Goal: Ask a question: Seek information or help from site administrators or community

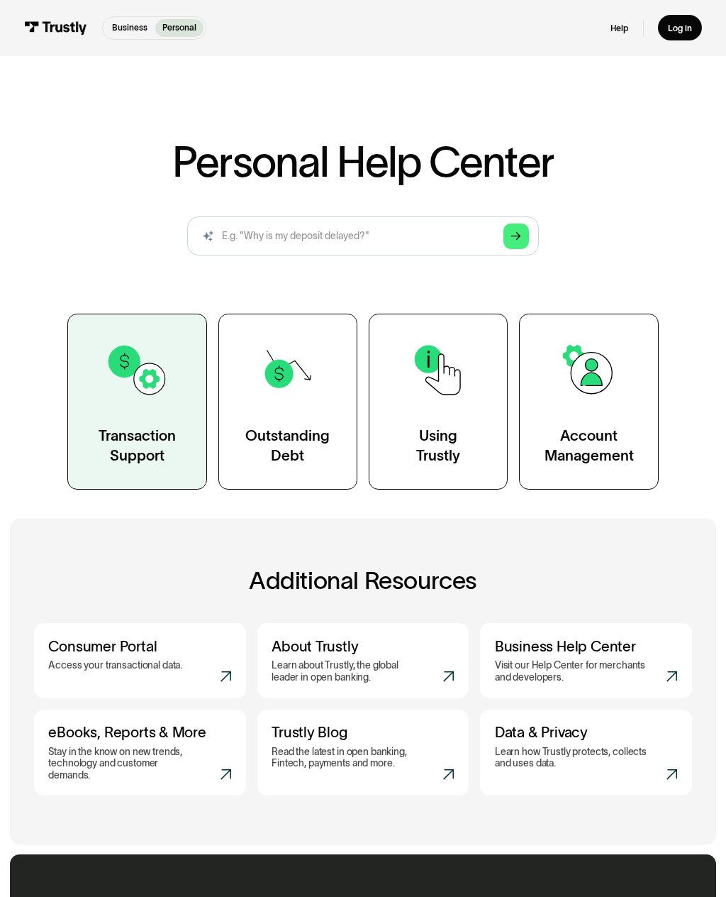
click at [157, 432] on div "Transaction Support" at bounding box center [137, 445] width 77 height 39
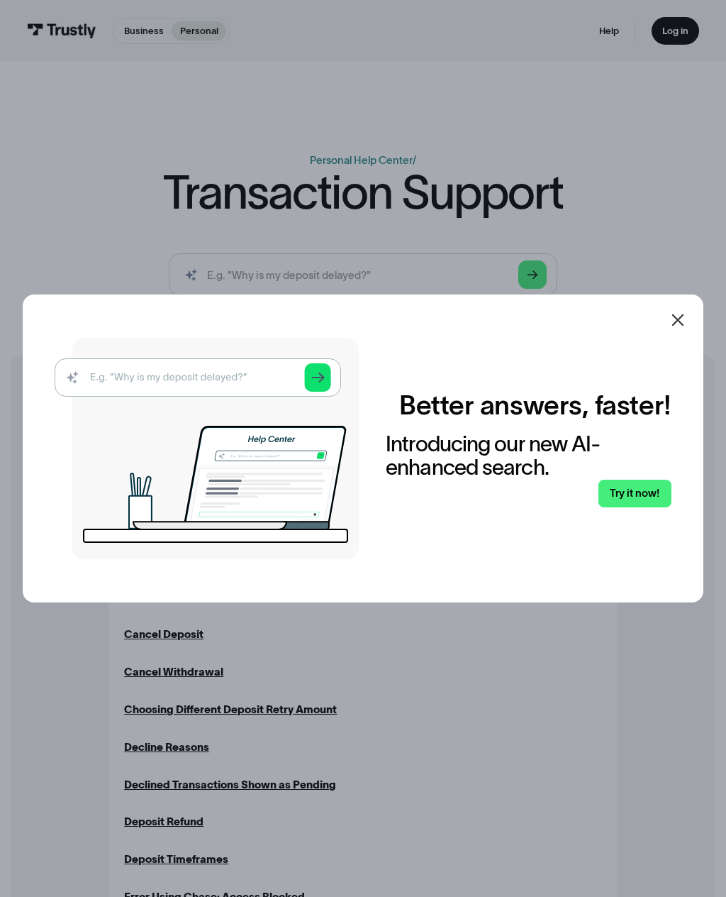
click at [675, 328] on icon at bounding box center [678, 319] width 17 height 17
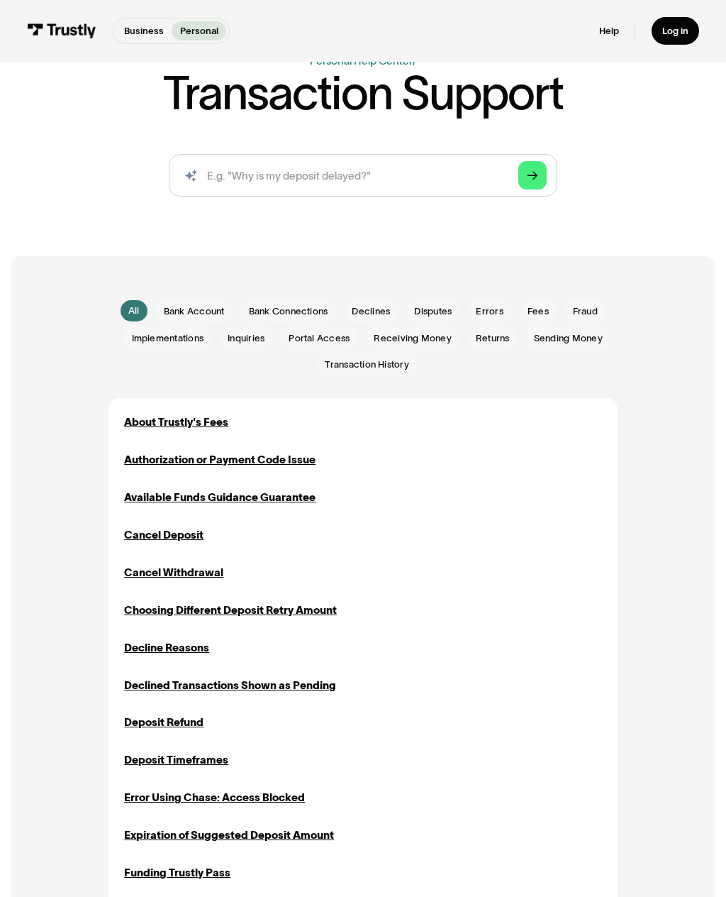
scroll to position [94, 0]
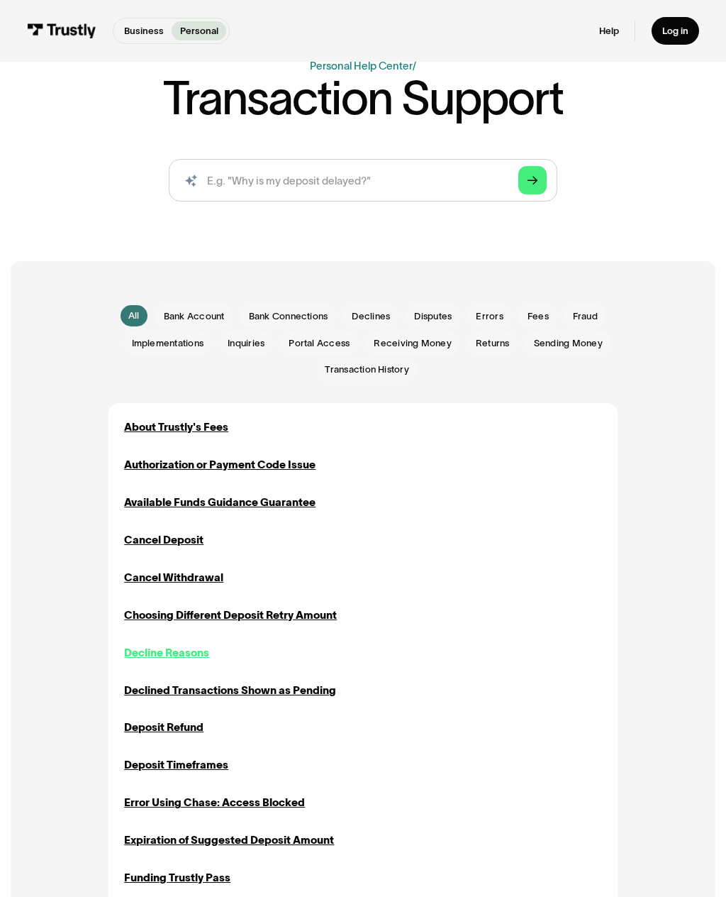
click at [189, 645] on div "Decline Reasons" at bounding box center [166, 653] width 85 height 16
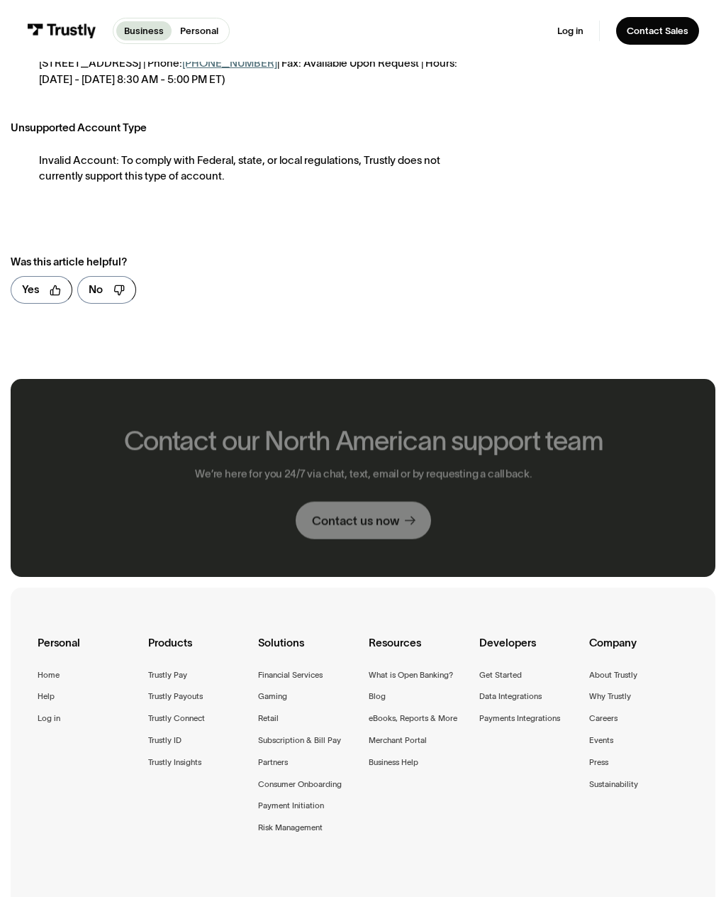
scroll to position [1155, 0]
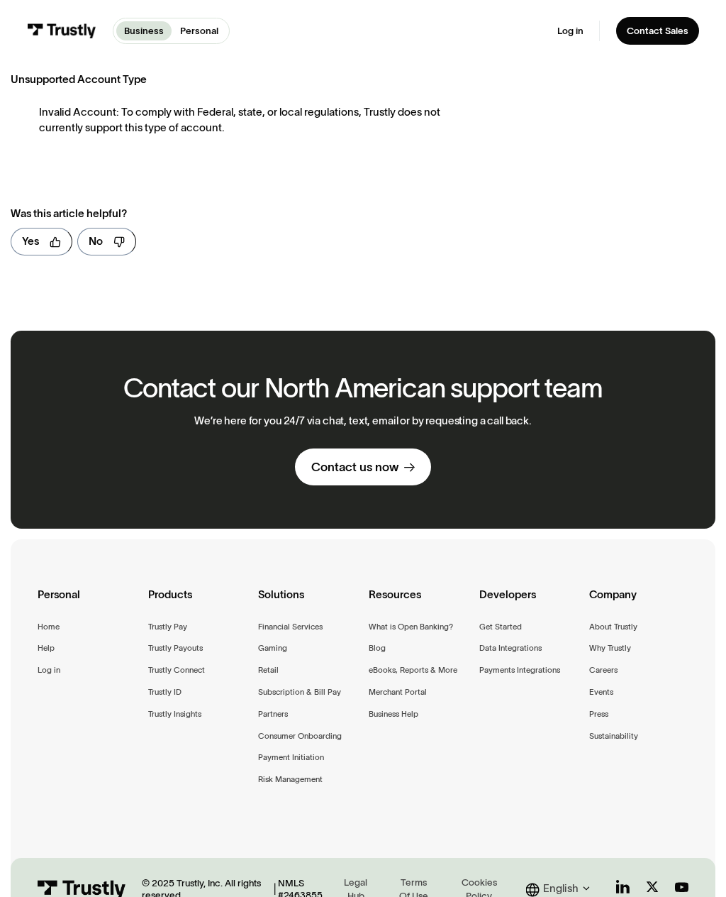
click at [380, 459] on div "Contact us now" at bounding box center [354, 467] width 87 height 16
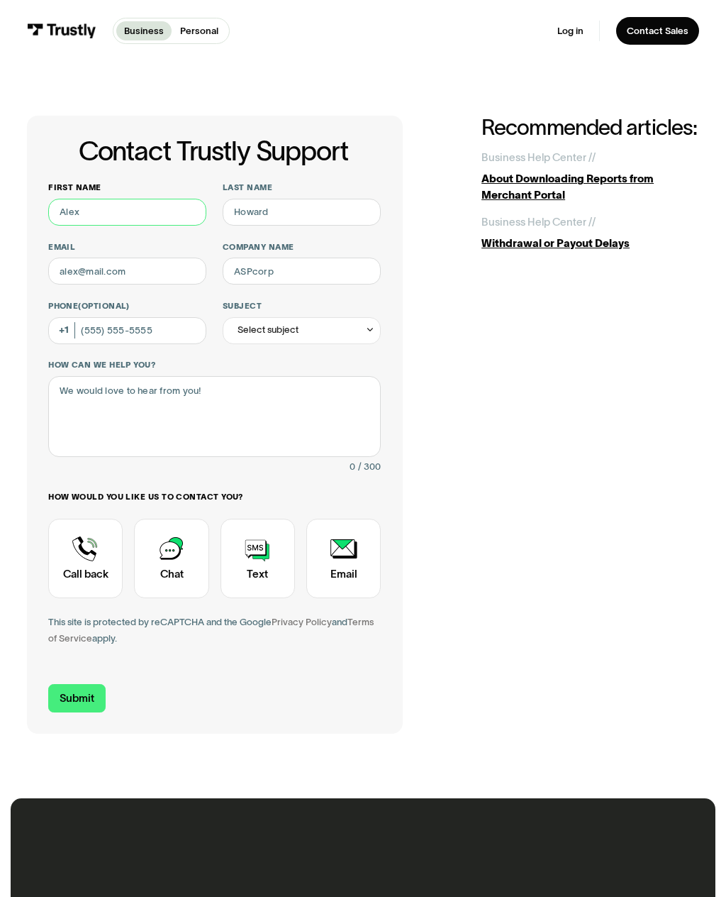
click at [113, 203] on input "First name" at bounding box center [127, 212] width 158 height 27
type input "[PERSON_NAME]"
click at [291, 207] on input "Last name" at bounding box center [302, 212] width 158 height 27
type input "Hhhh"
click at [165, 269] on input "Email" at bounding box center [127, 270] width 158 height 27
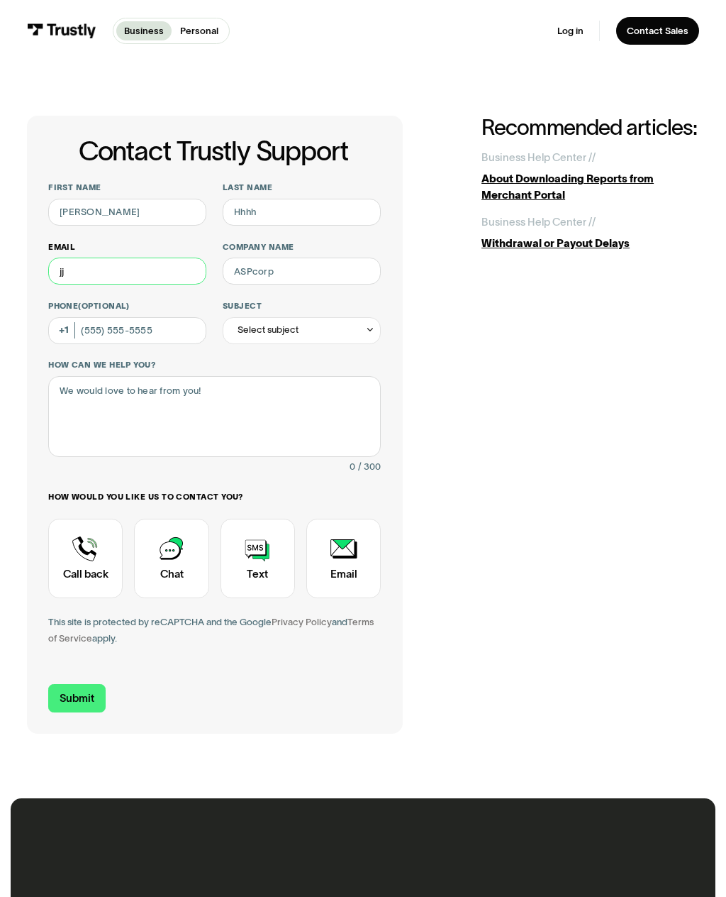
type input "j"
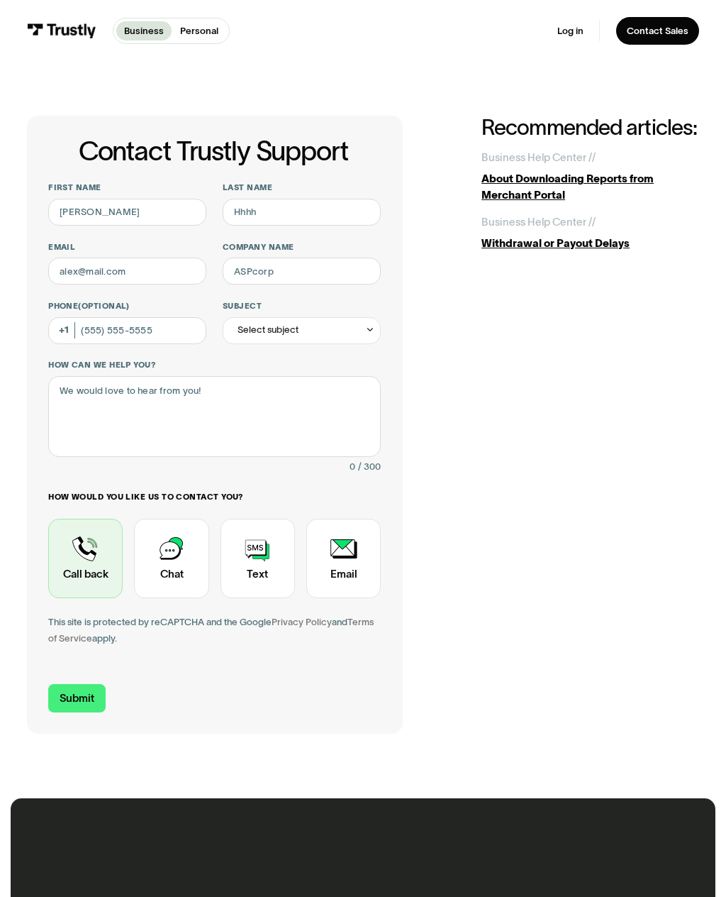
click at [87, 560] on div "Contact Trustly Support" at bounding box center [85, 557] width 74 height 79
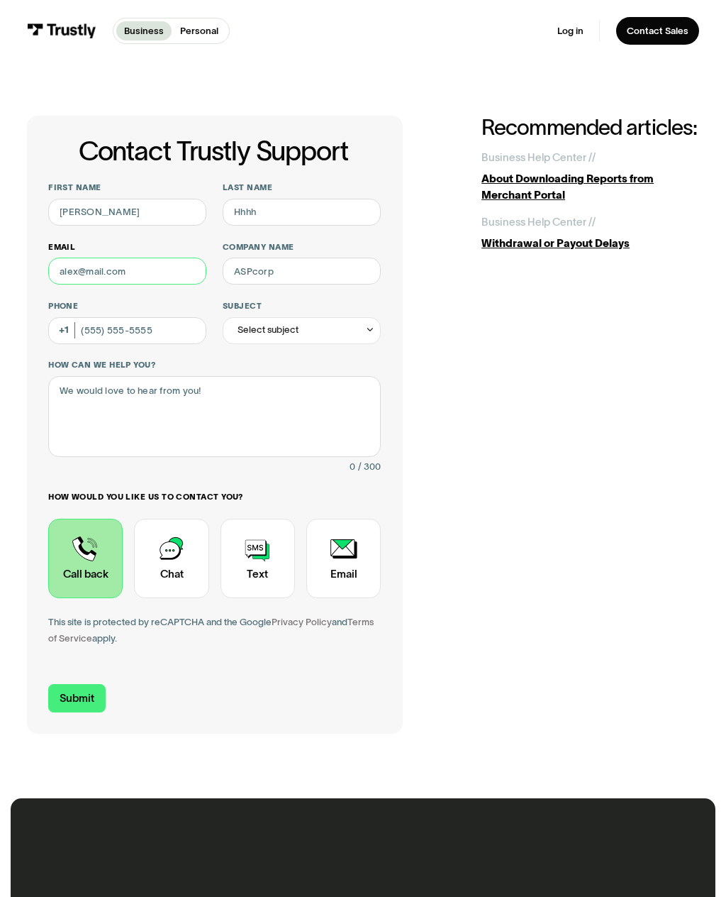
click at [119, 265] on input "Email" at bounding box center [127, 270] width 158 height 27
type input "irishj"
click at [315, 277] on input "Company name" at bounding box center [302, 270] width 158 height 27
type input "Hhhh"
click at [141, 328] on input "Phone (Optional)" at bounding box center [127, 330] width 158 height 27
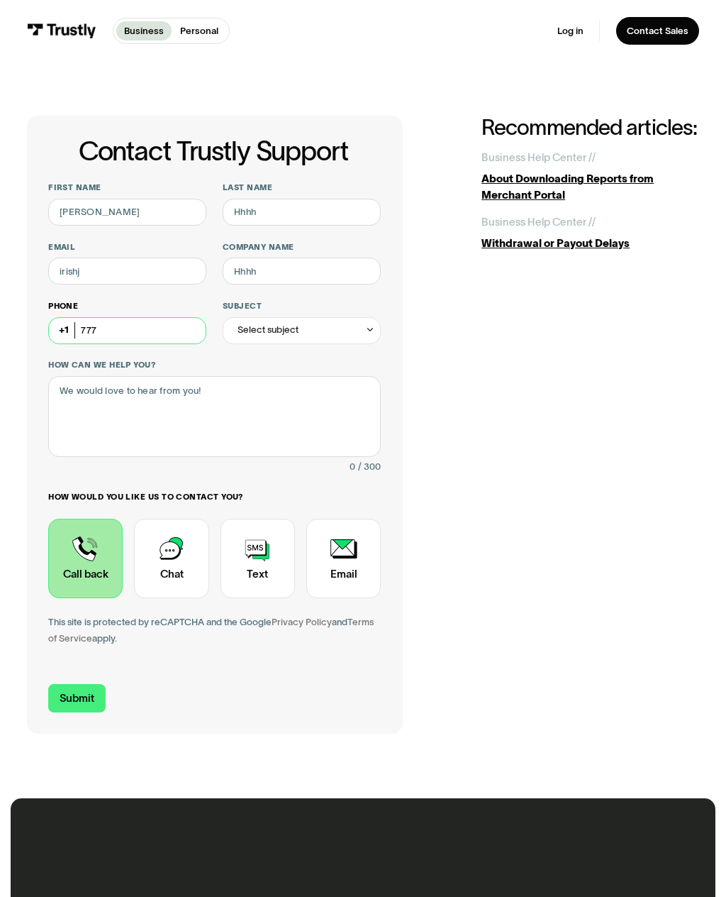
type input "(777) 7"
click at [316, 327] on div "Select subject" at bounding box center [302, 330] width 158 height 27
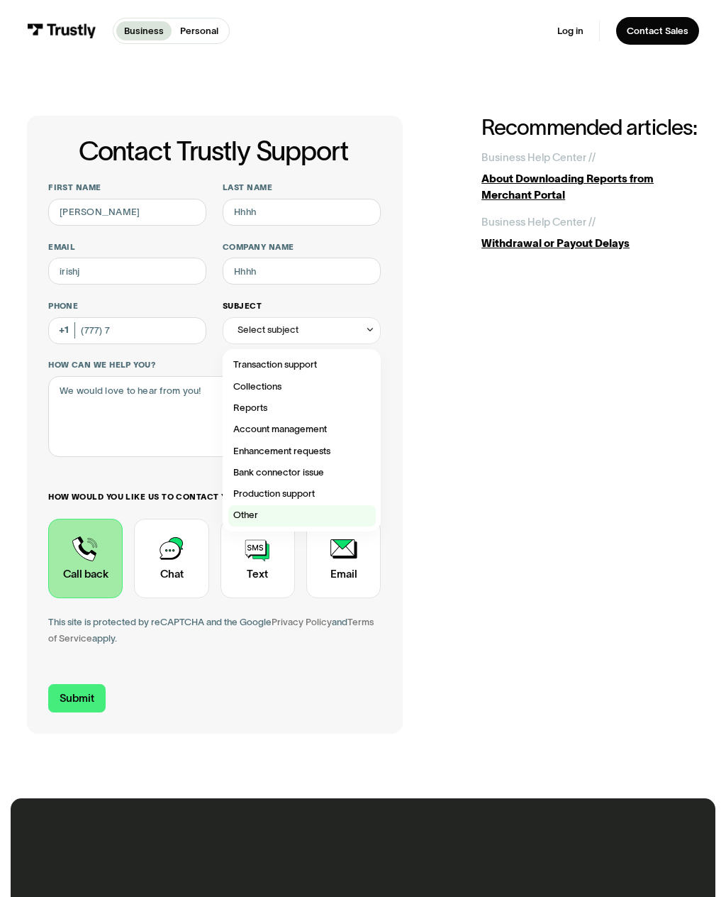
click at [267, 513] on div "Contact Trustly Support" at bounding box center [302, 515] width 148 height 21
type input "*****"
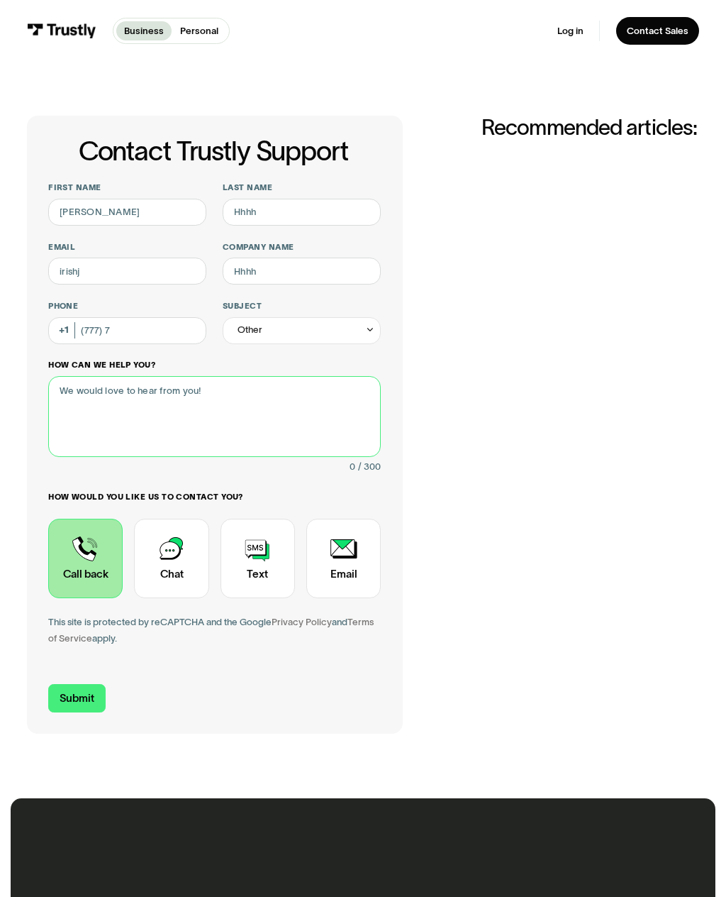
click at [184, 399] on textarea "How can we help you?" at bounding box center [214, 416] width 333 height 81
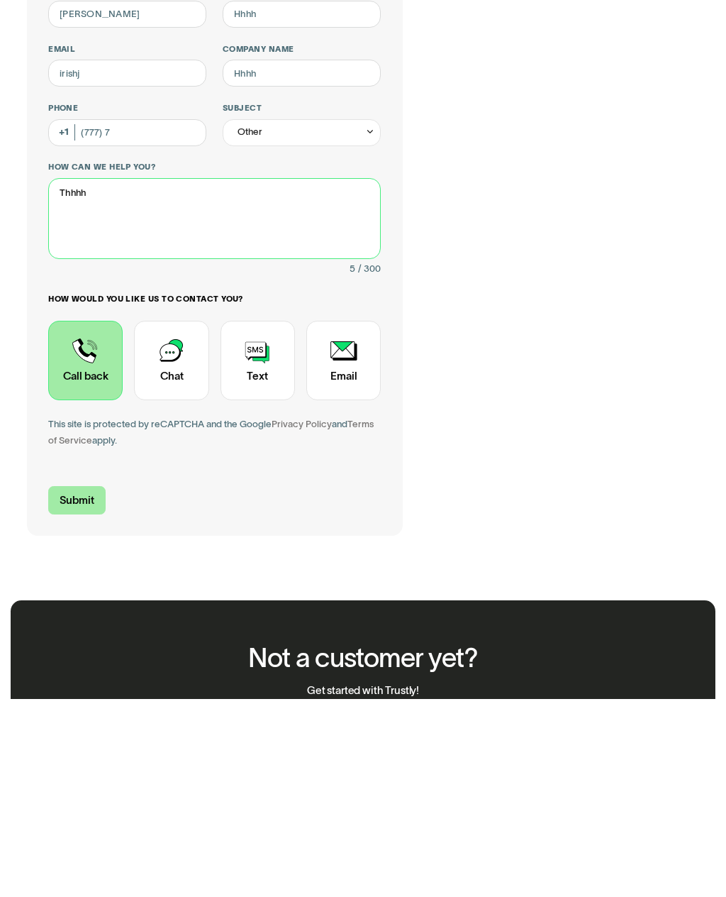
type textarea "Thhhh"
click at [81, 684] on input "Submit" at bounding box center [76, 698] width 57 height 28
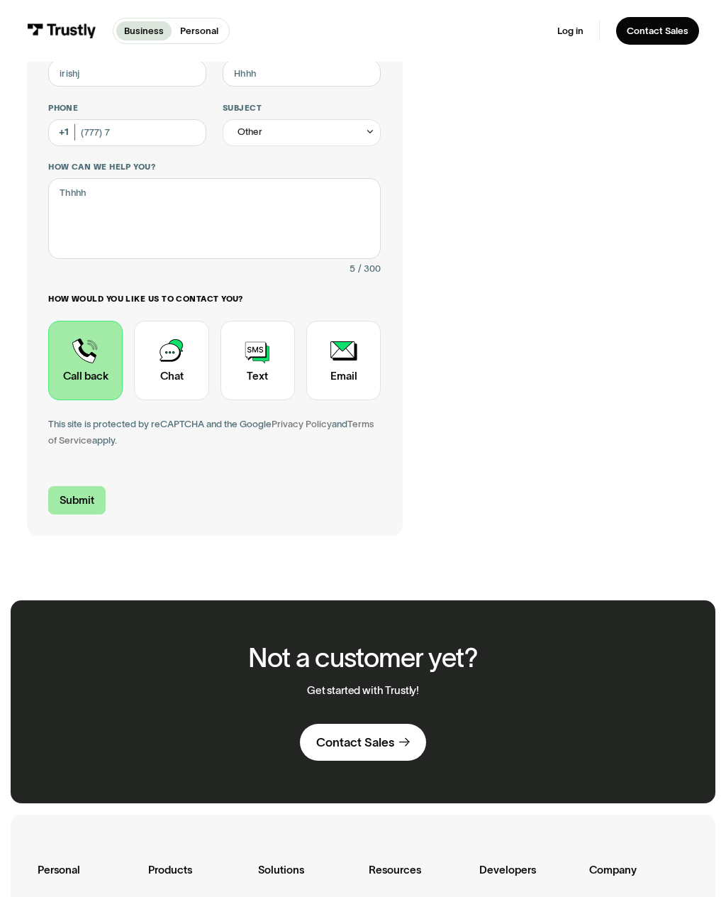
click at [86, 493] on input "Submit" at bounding box center [76, 500] width 57 height 28
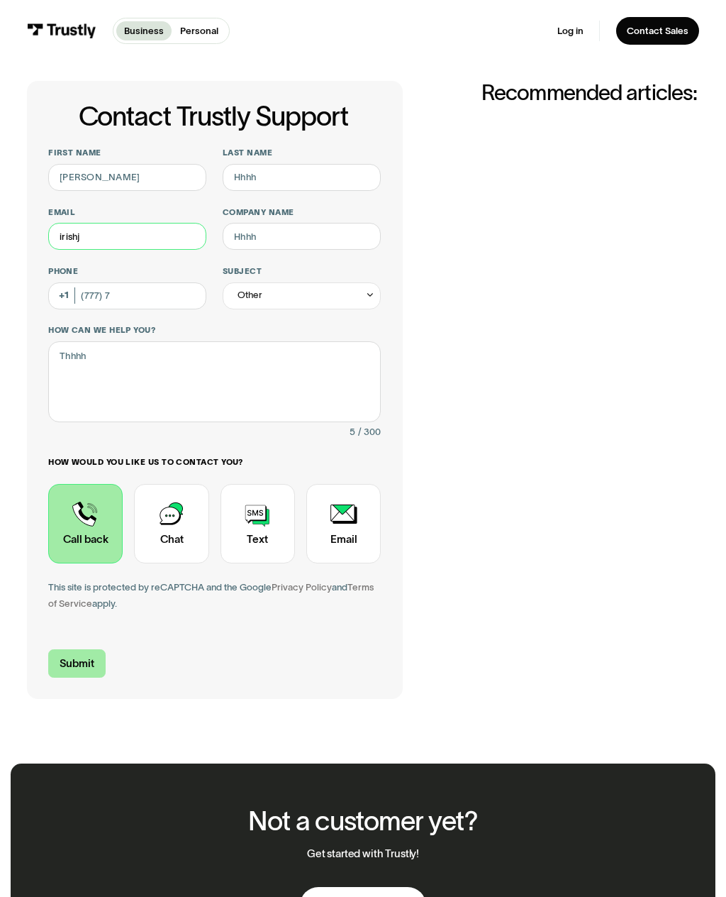
scroll to position [0, 0]
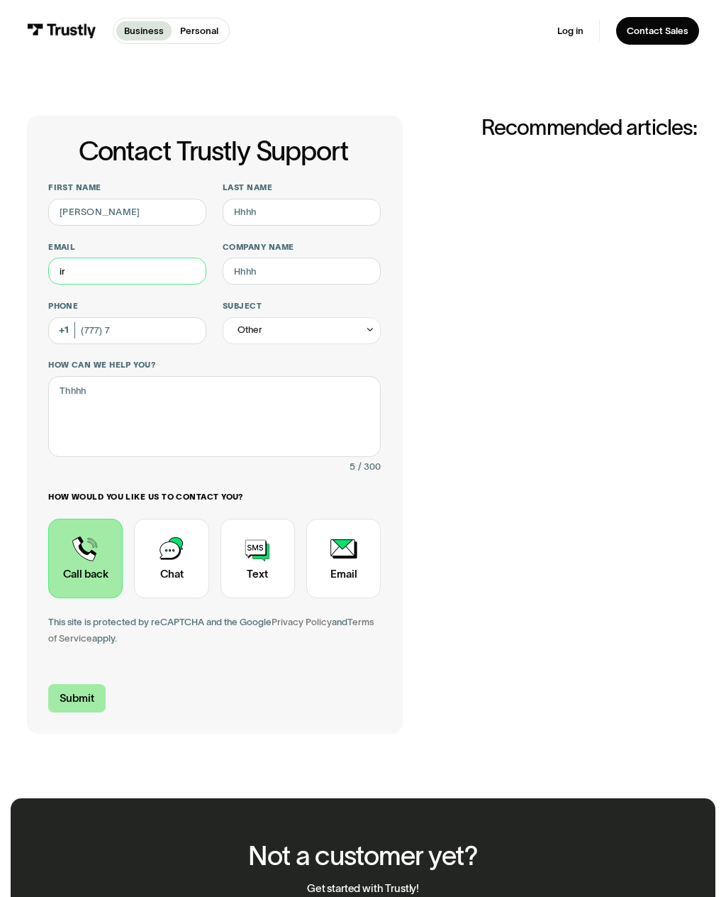
type input "i"
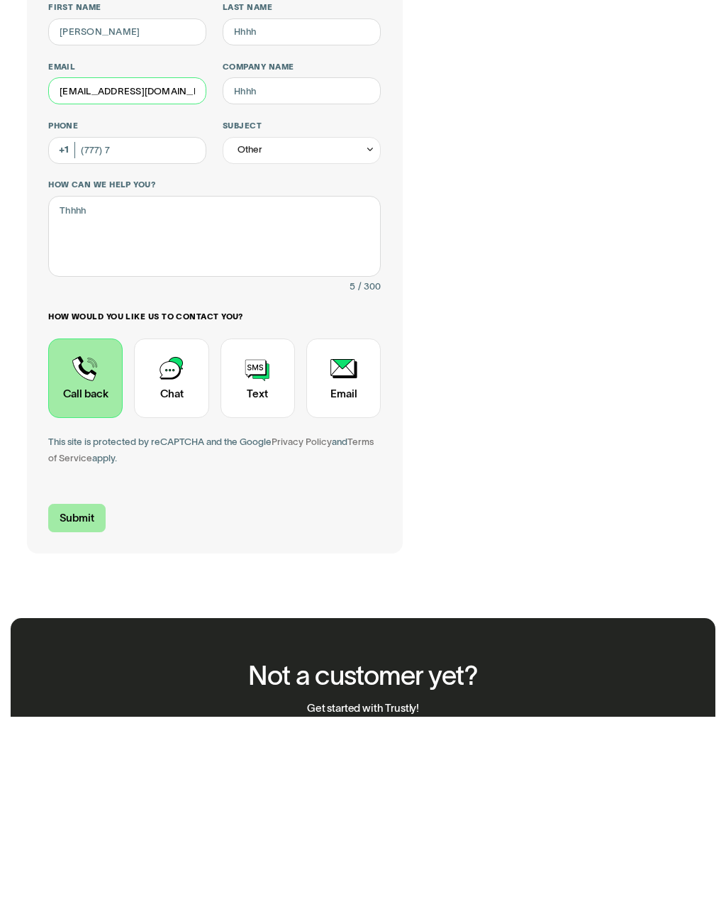
type input "irishjdo@hotmail.com"
click at [93, 684] on input "Submit" at bounding box center [76, 698] width 57 height 28
type input "+17777"
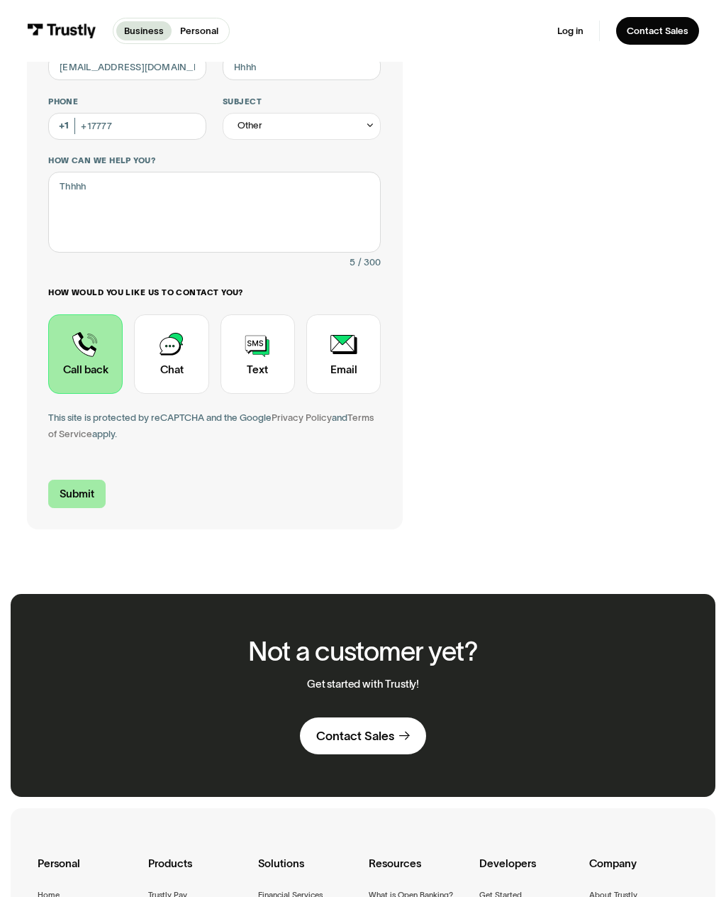
scroll to position [222, 0]
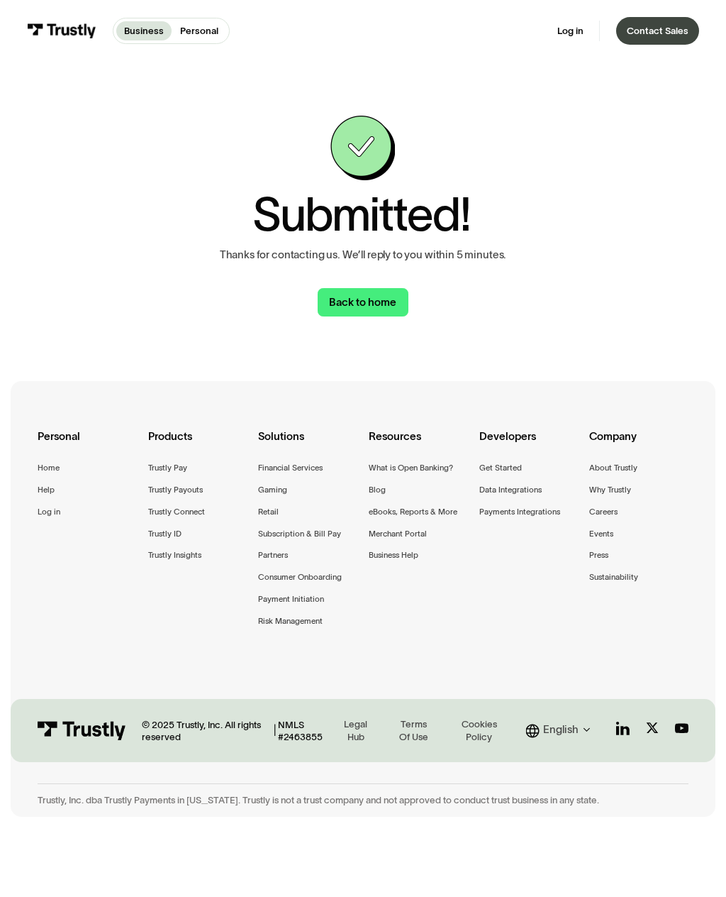
click at [682, 36] on div "Contact Sales" at bounding box center [658, 31] width 62 height 12
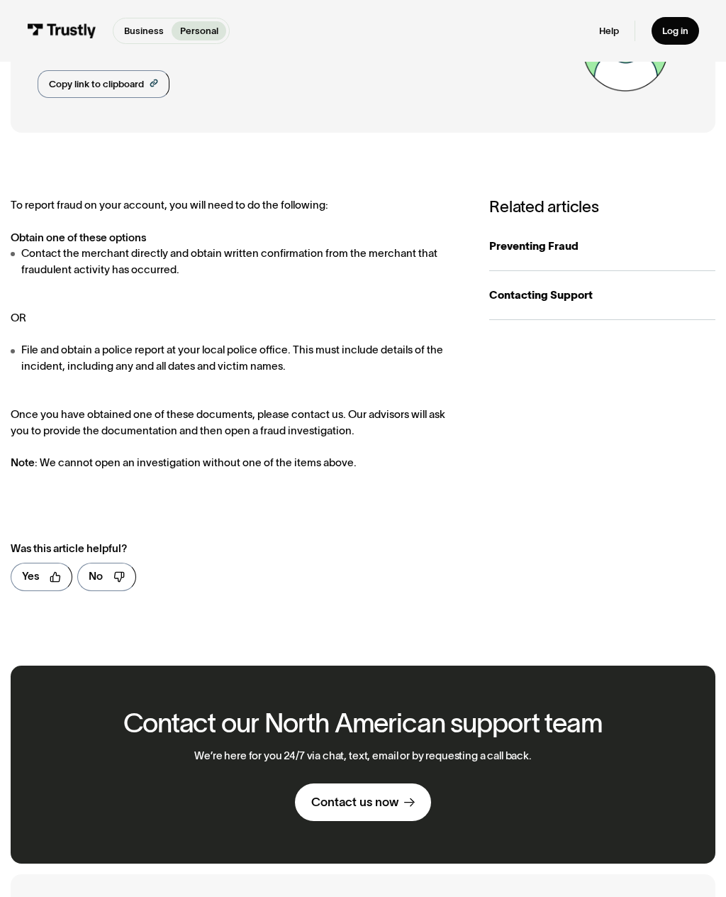
scroll to position [113, 0]
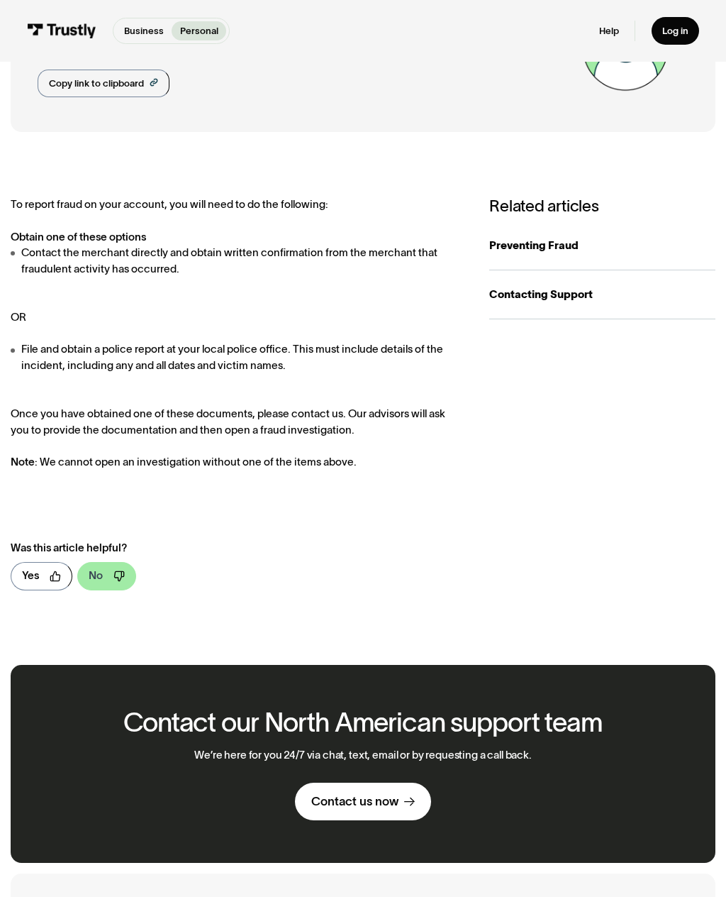
click at [109, 565] on link "No" at bounding box center [106, 576] width 59 height 28
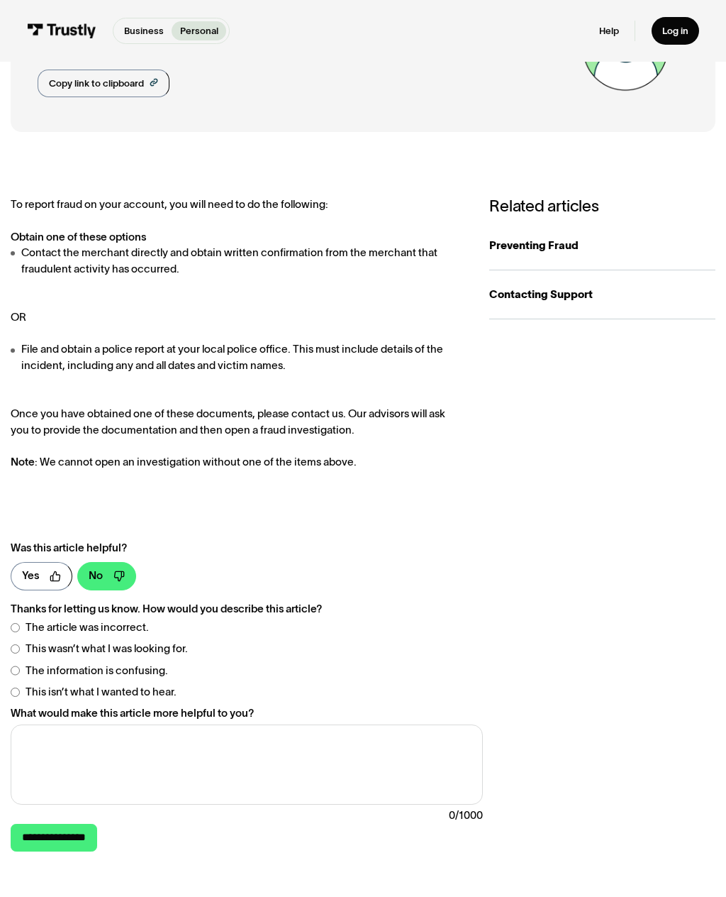
click at [722, 588] on div "Business Help Center Personal Help Center / Personal Business Transaction Suppo…" at bounding box center [363, 542] width 726 height 1165
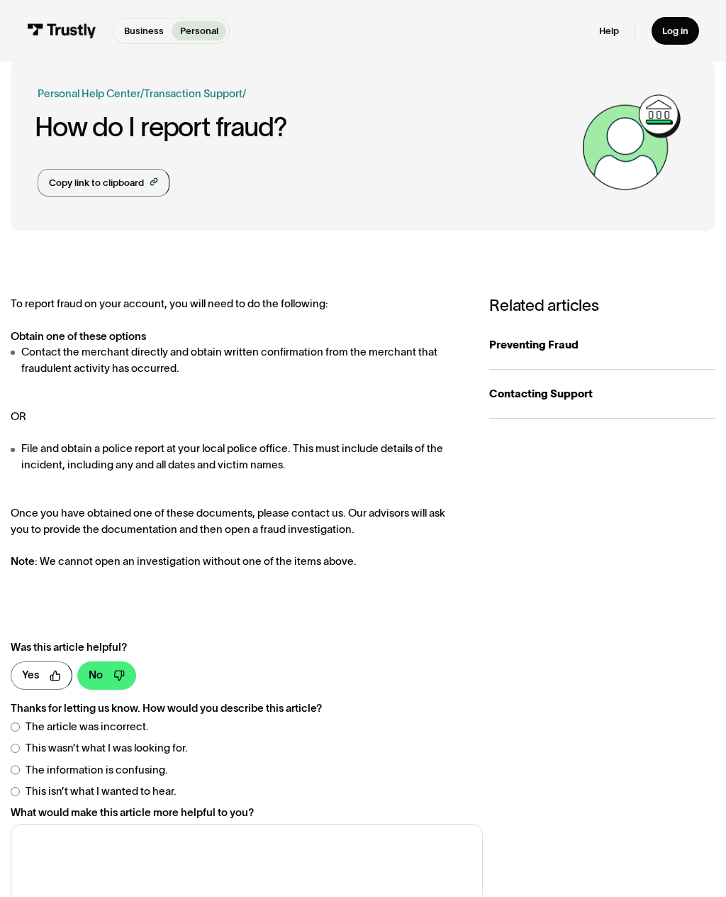
scroll to position [0, 0]
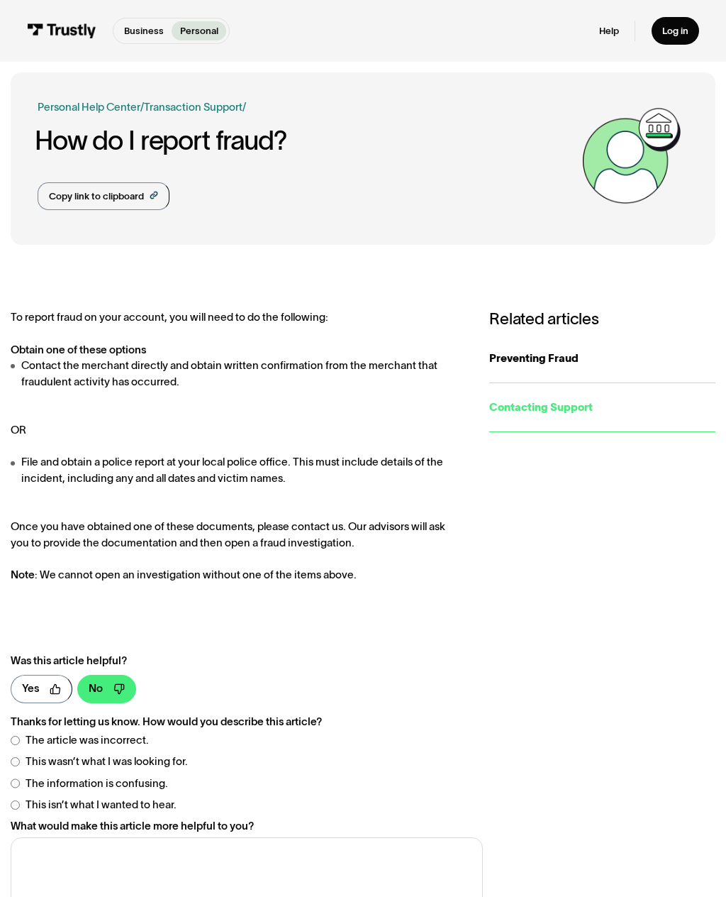
click at [556, 410] on div "Contacting Support" at bounding box center [602, 407] width 226 height 16
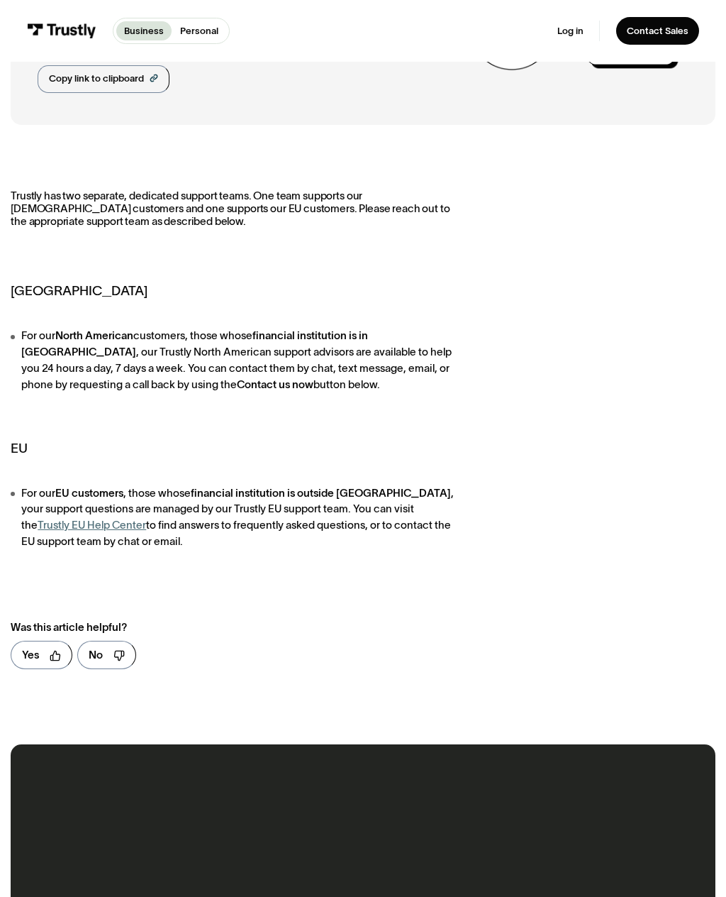
scroll to position [150, 0]
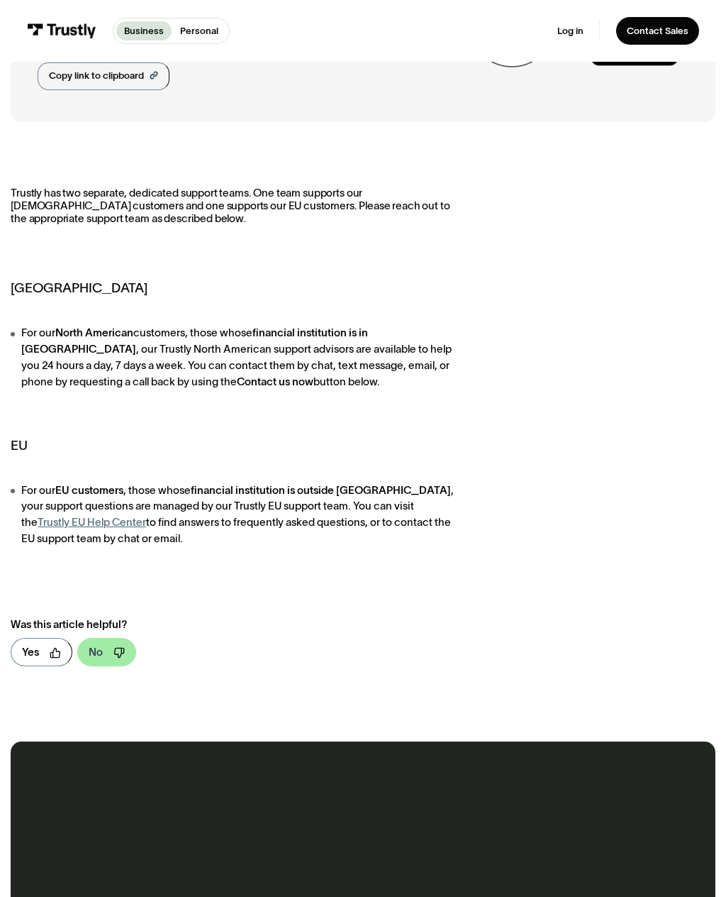
click at [104, 639] on link "No" at bounding box center [106, 652] width 59 height 28
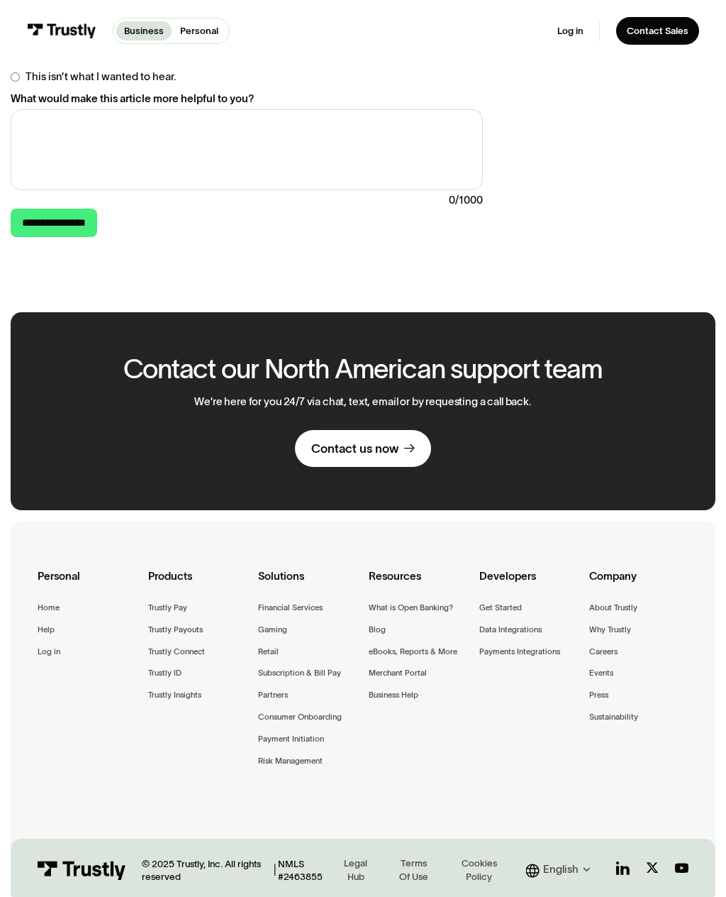
scroll to position [841, 0]
click at [389, 440] on div "Contact us now" at bounding box center [354, 448] width 87 height 16
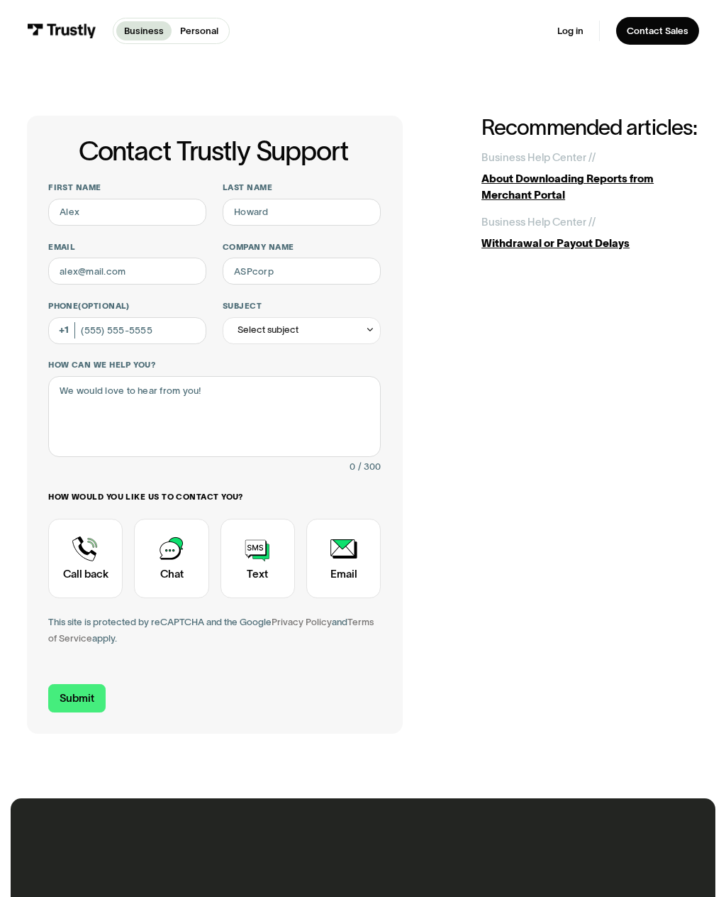
scroll to position [502, 0]
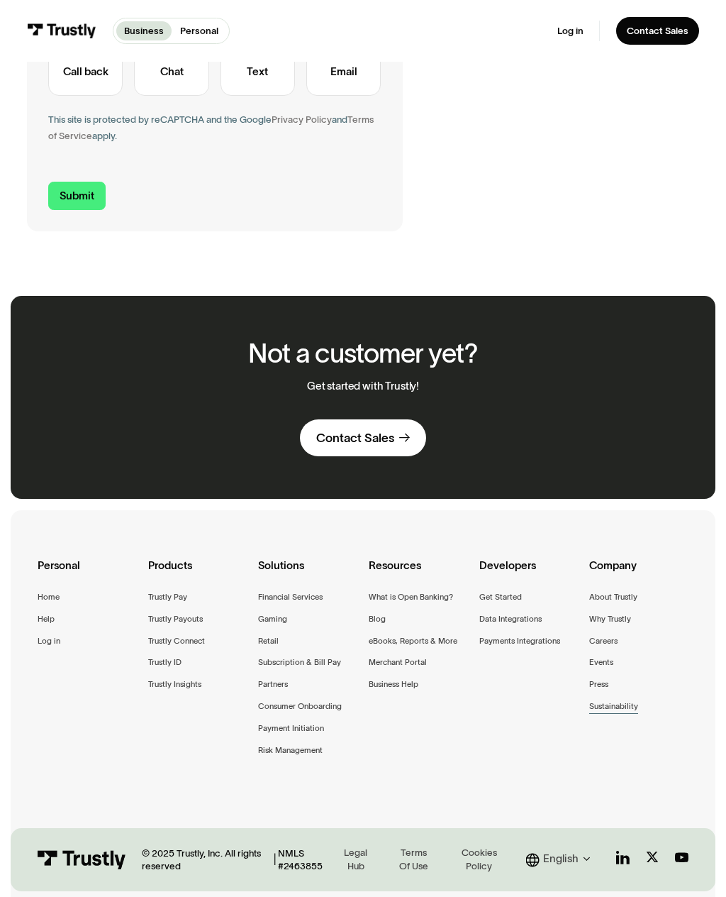
click at [630, 699] on div "Sustainability" at bounding box center [613, 705] width 49 height 13
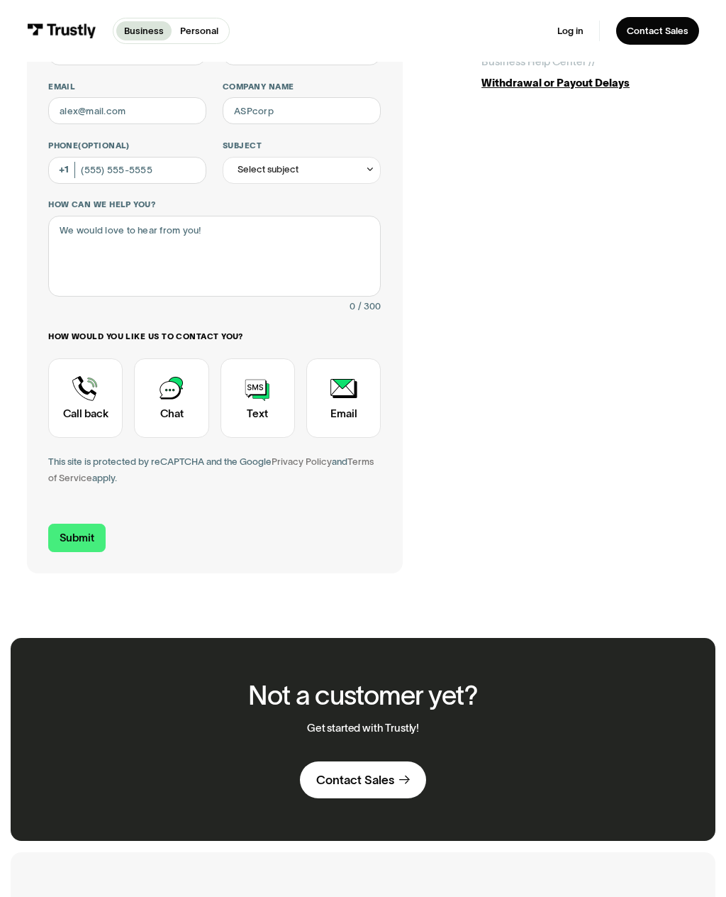
scroll to position [0, 0]
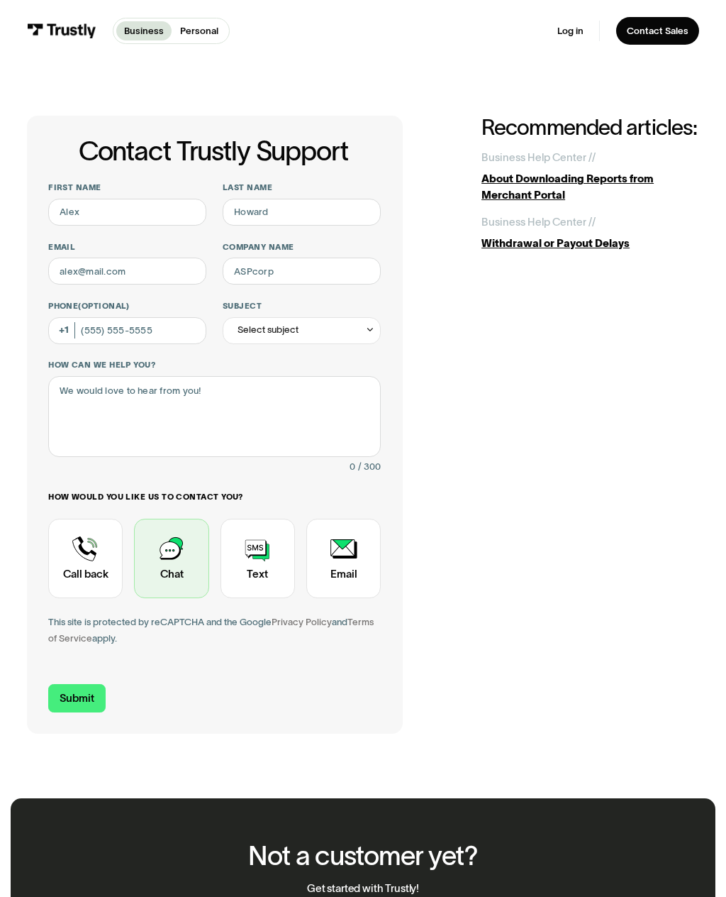
click at [175, 566] on div "Contact Trustly Support" at bounding box center [171, 557] width 74 height 79
click at [85, 687] on input "Submit" at bounding box center [76, 698] width 57 height 28
click at [487, 456] on div "Contact Trustly Support First name Last name Email Company name Phone (Optional…" at bounding box center [363, 425] width 672 height 618
